Goal: Ask a question

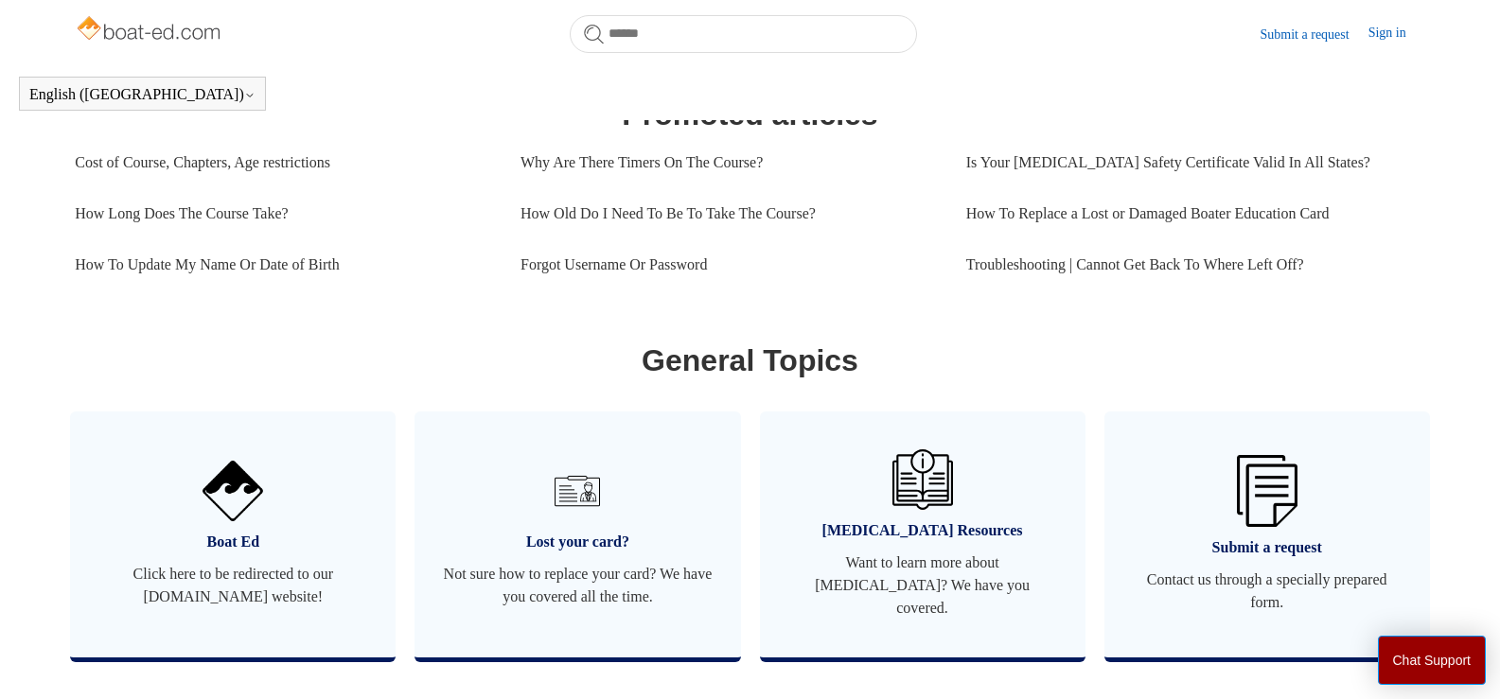
scroll to position [893, 0]
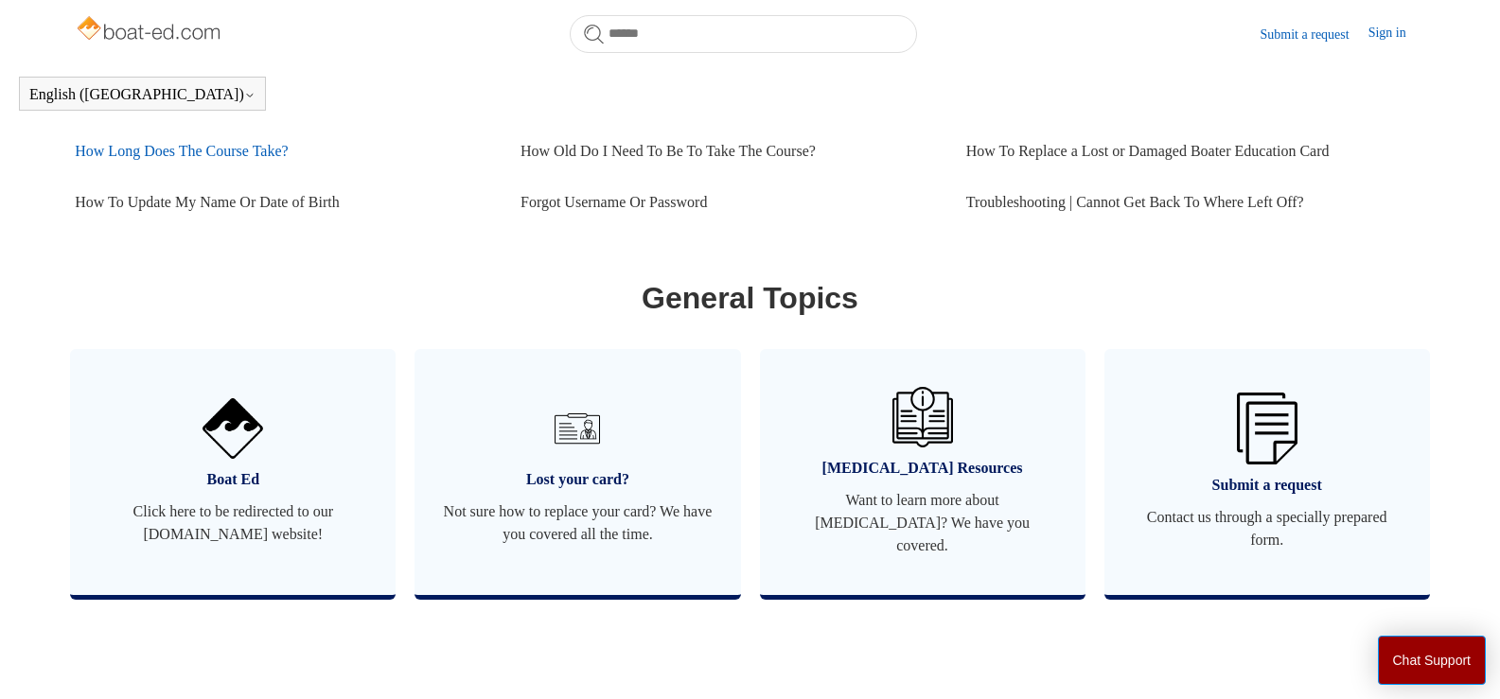
click at [252, 174] on link "How Long Does The Course Take?" at bounding box center [283, 151] width 417 height 51
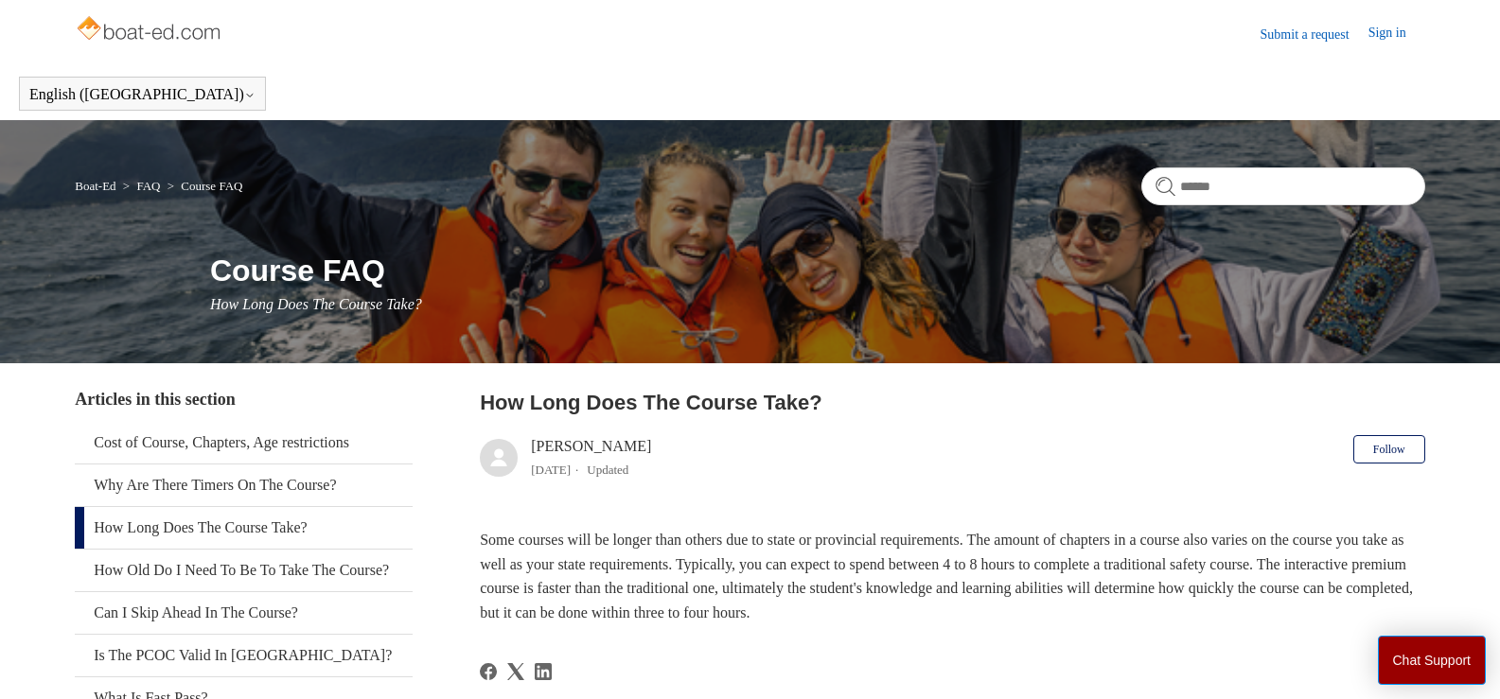
click at [120, 25] on img at bounding box center [150, 30] width 150 height 38
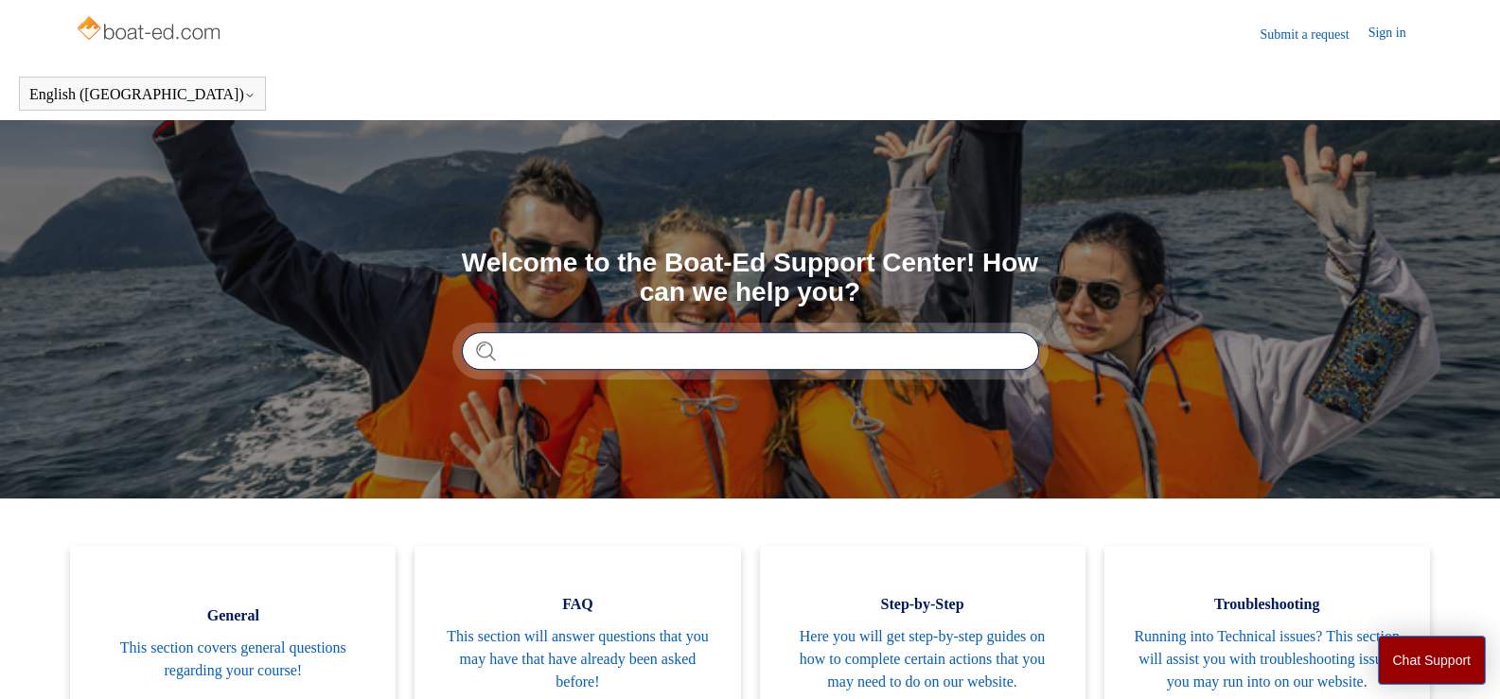
click at [552, 356] on input "Search" at bounding box center [750, 351] width 577 height 38
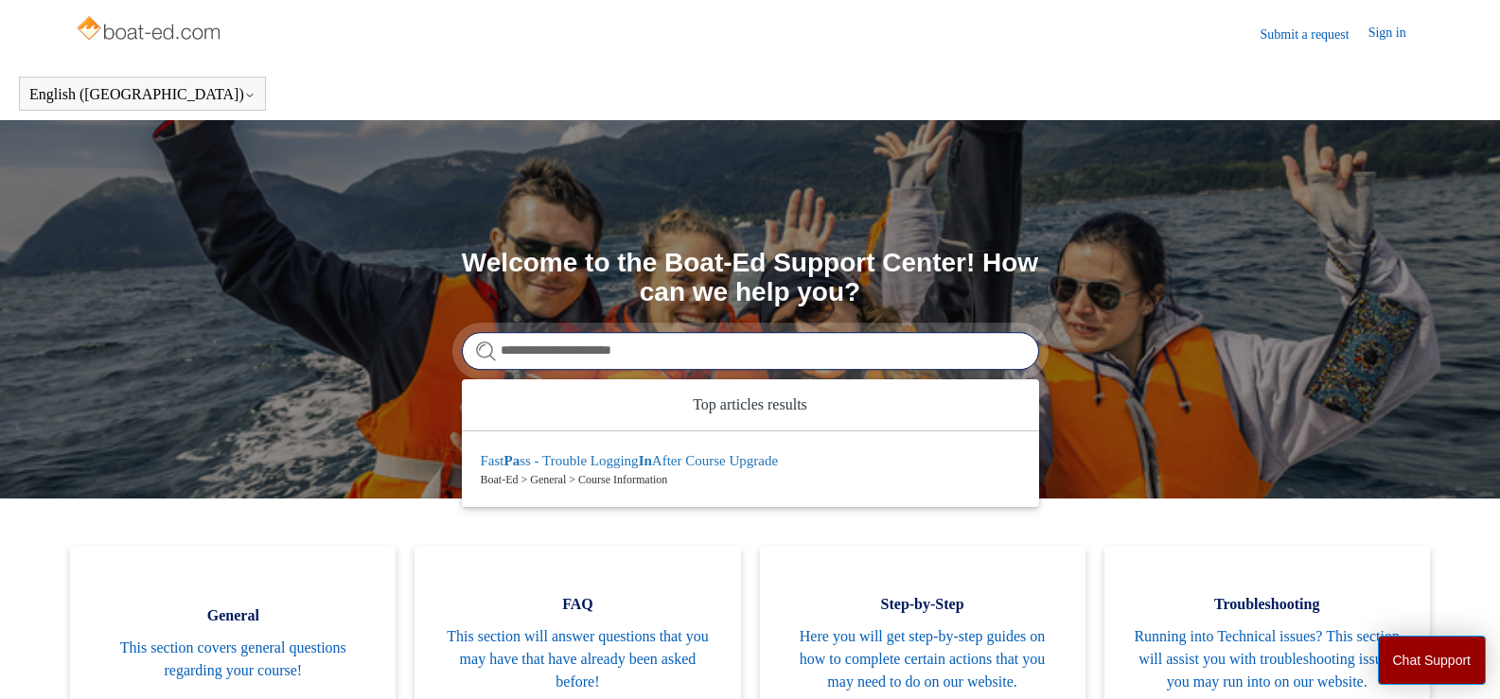
type input "**********"
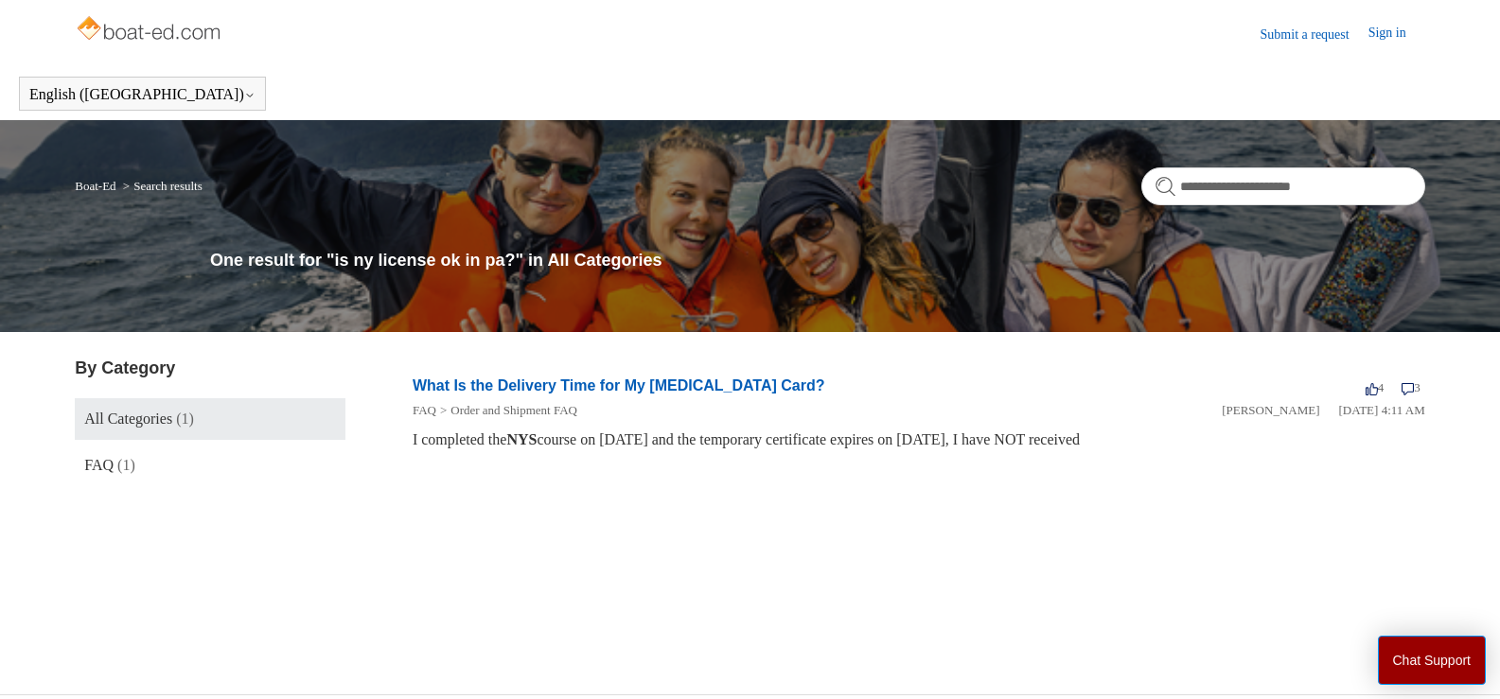
click at [150, 29] on img at bounding box center [150, 30] width 150 height 38
